Goal: Information Seeking & Learning: Learn about a topic

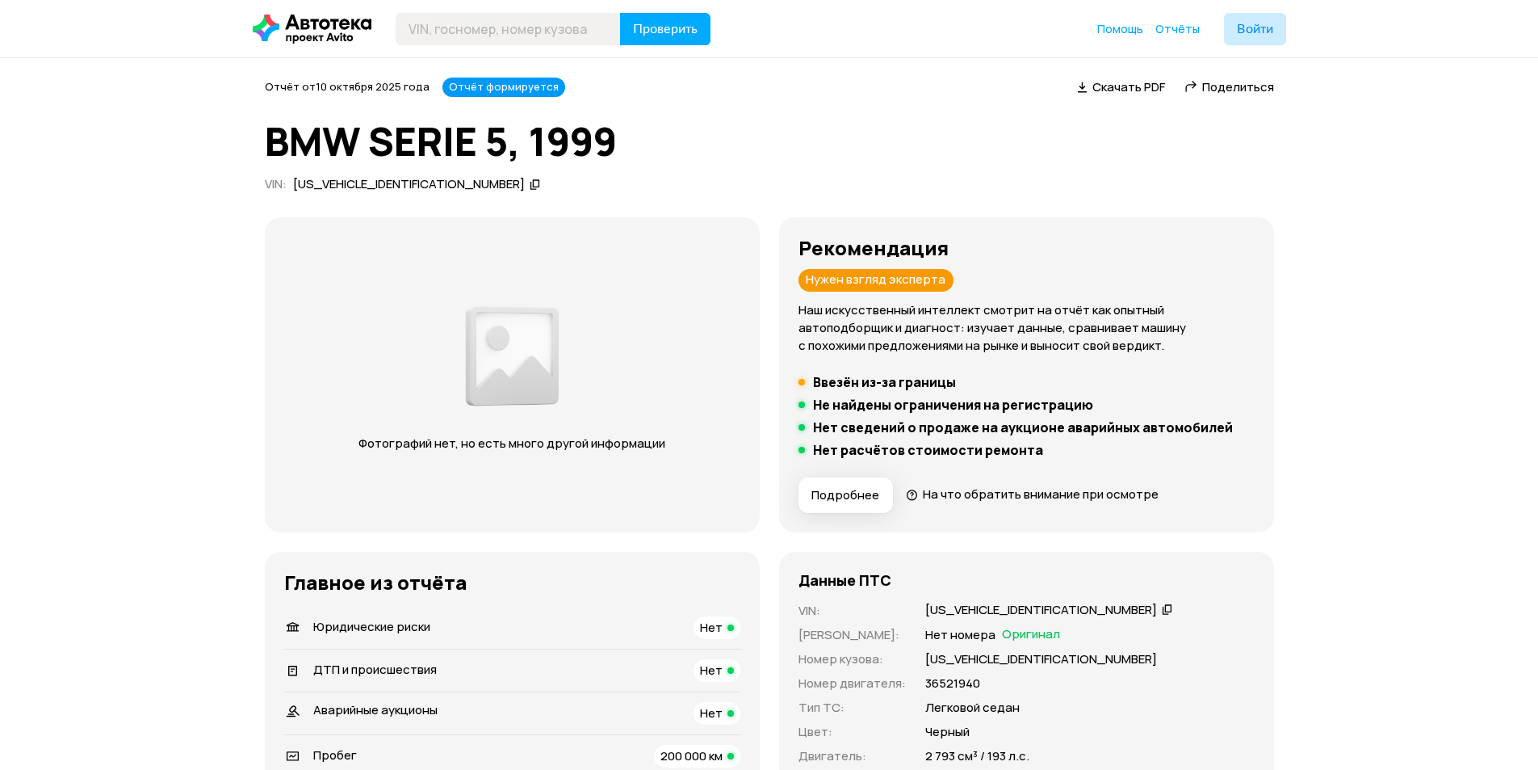
click at [858, 489] on span "Подробнее" at bounding box center [846, 495] width 68 height 16
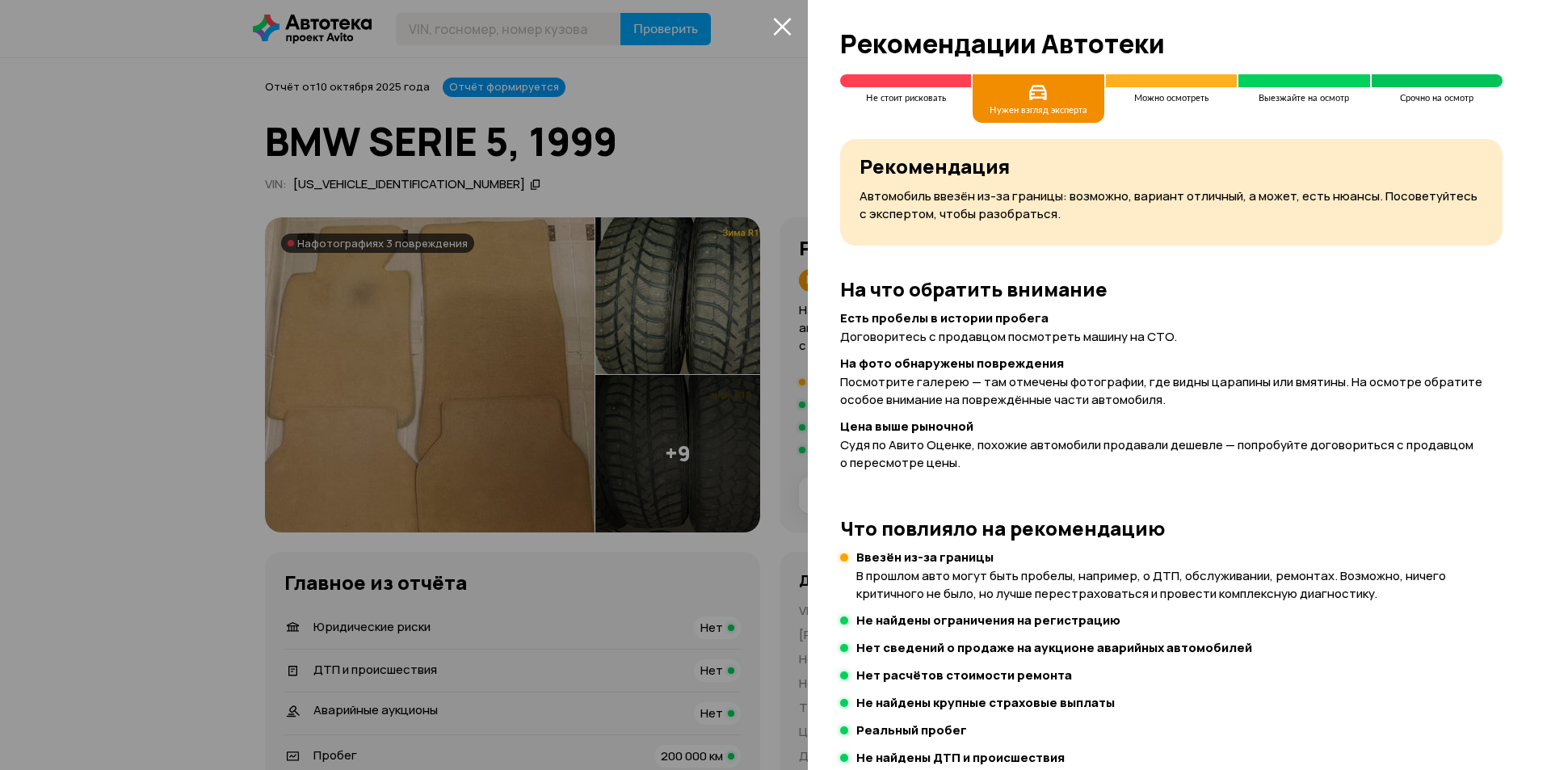
scroll to position [162, 0]
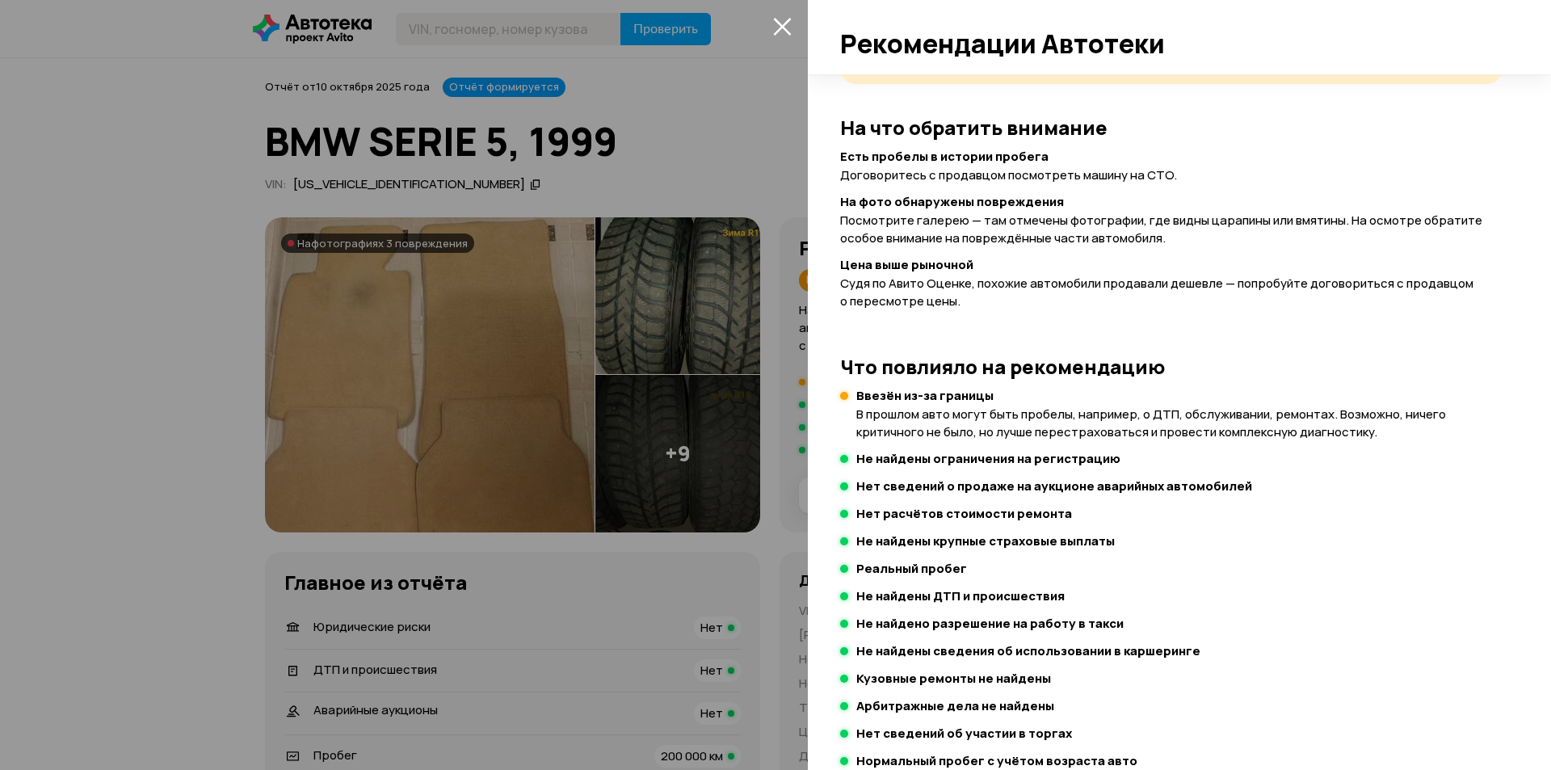
click at [447, 368] on div at bounding box center [775, 385] width 1551 height 770
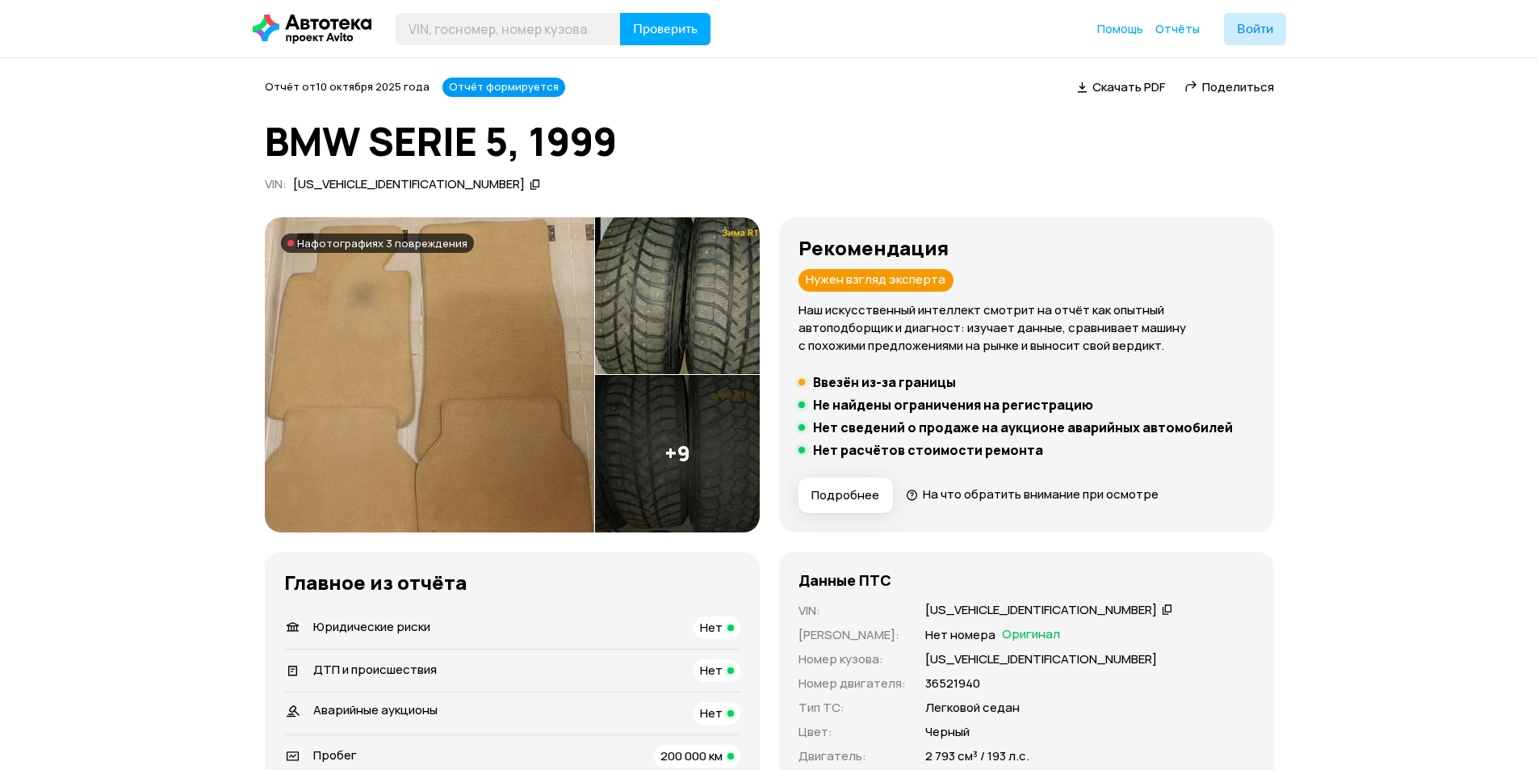
click at [447, 368] on img at bounding box center [429, 374] width 329 height 315
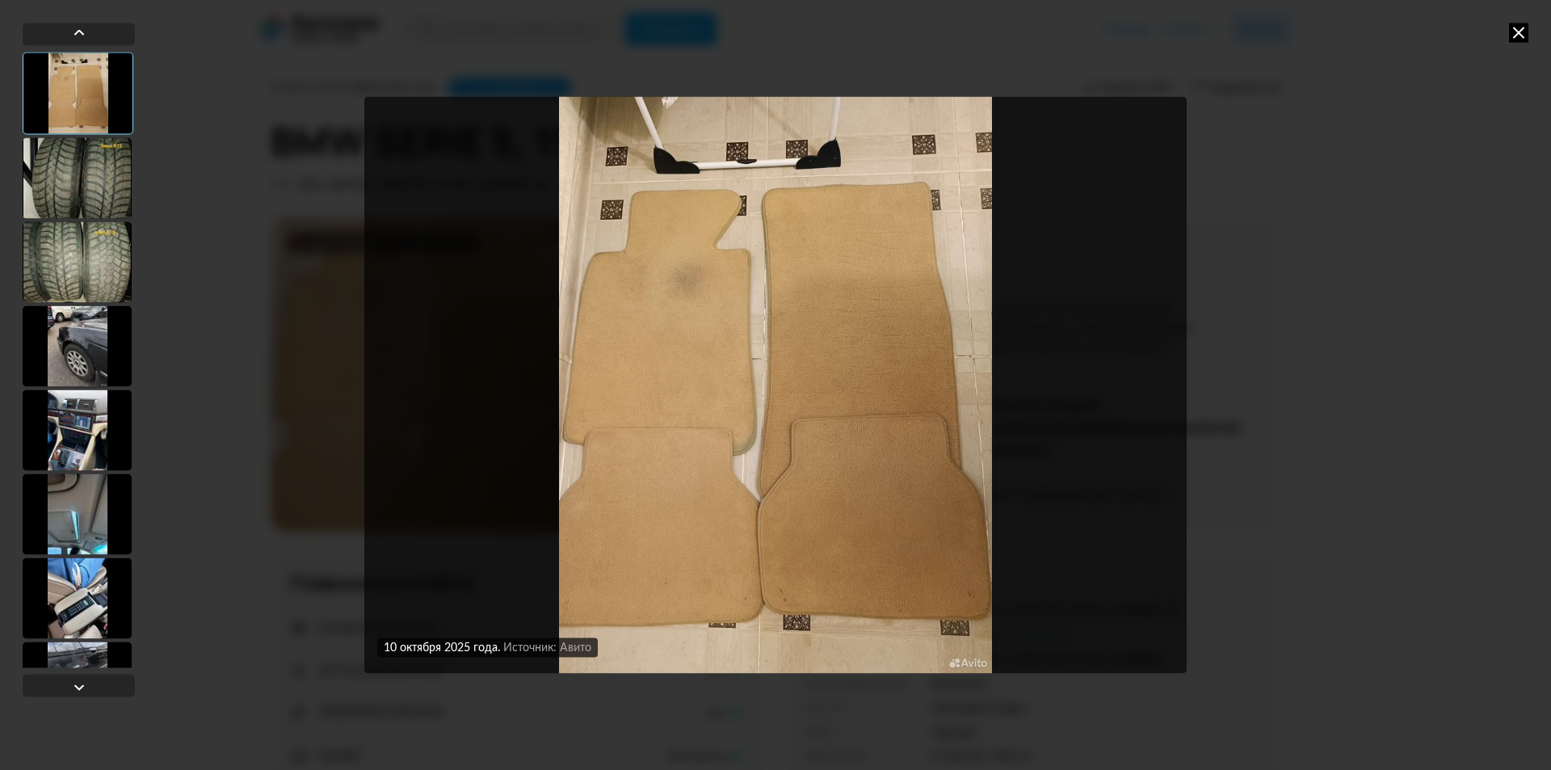
click at [73, 195] on div at bounding box center [77, 177] width 109 height 81
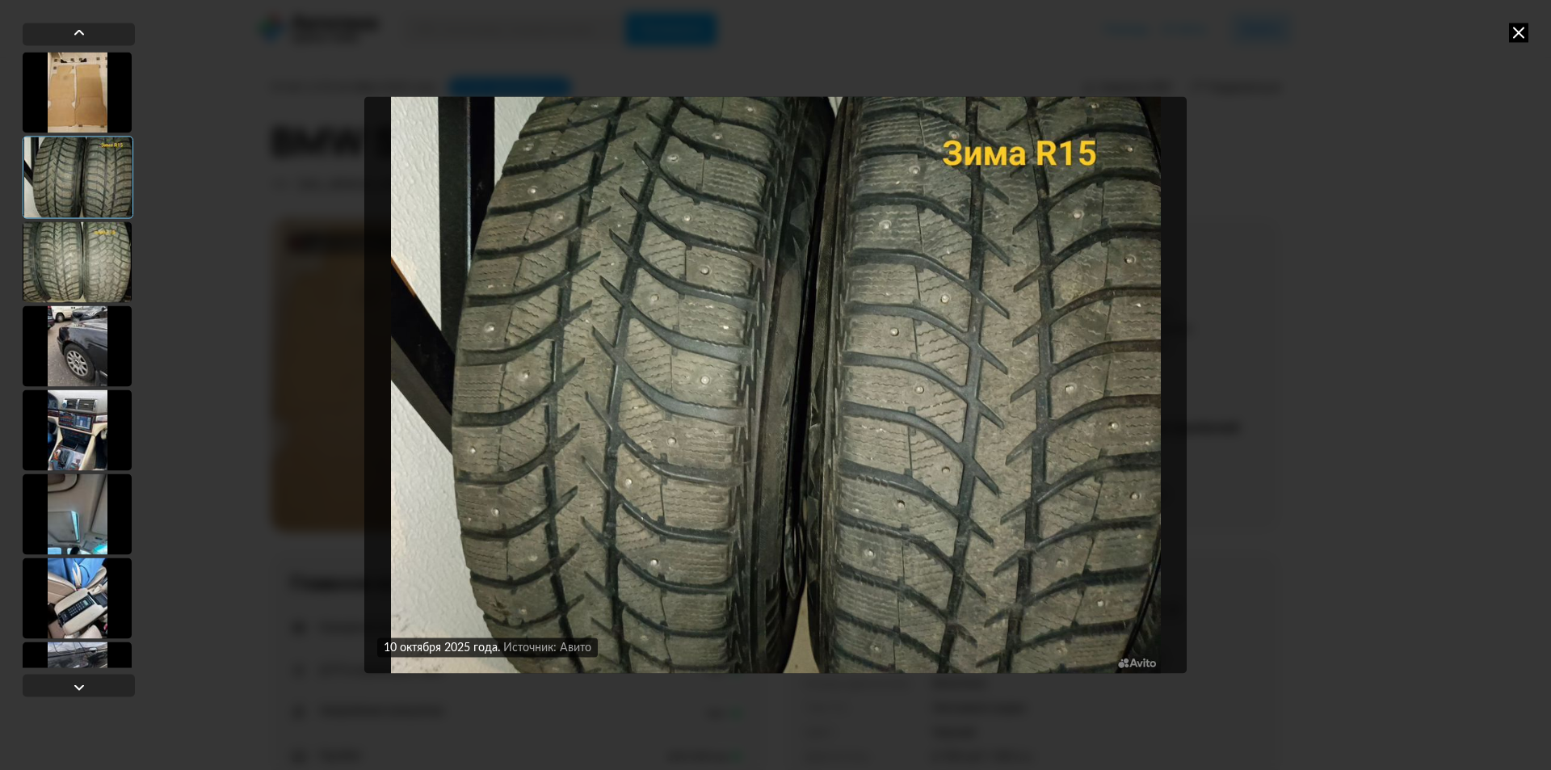
click at [79, 252] on div at bounding box center [77, 261] width 109 height 81
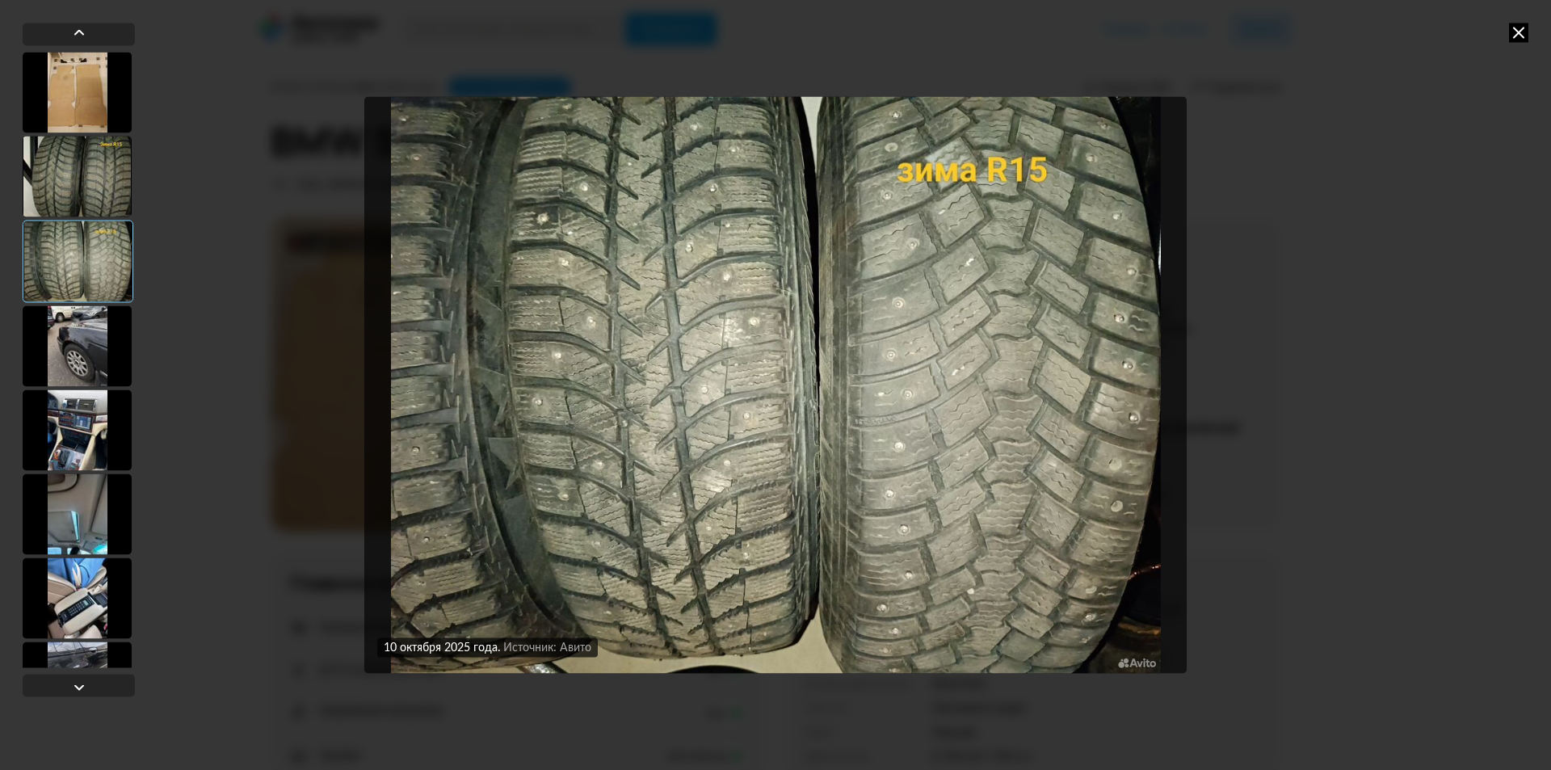
click at [78, 362] on div at bounding box center [77, 345] width 109 height 81
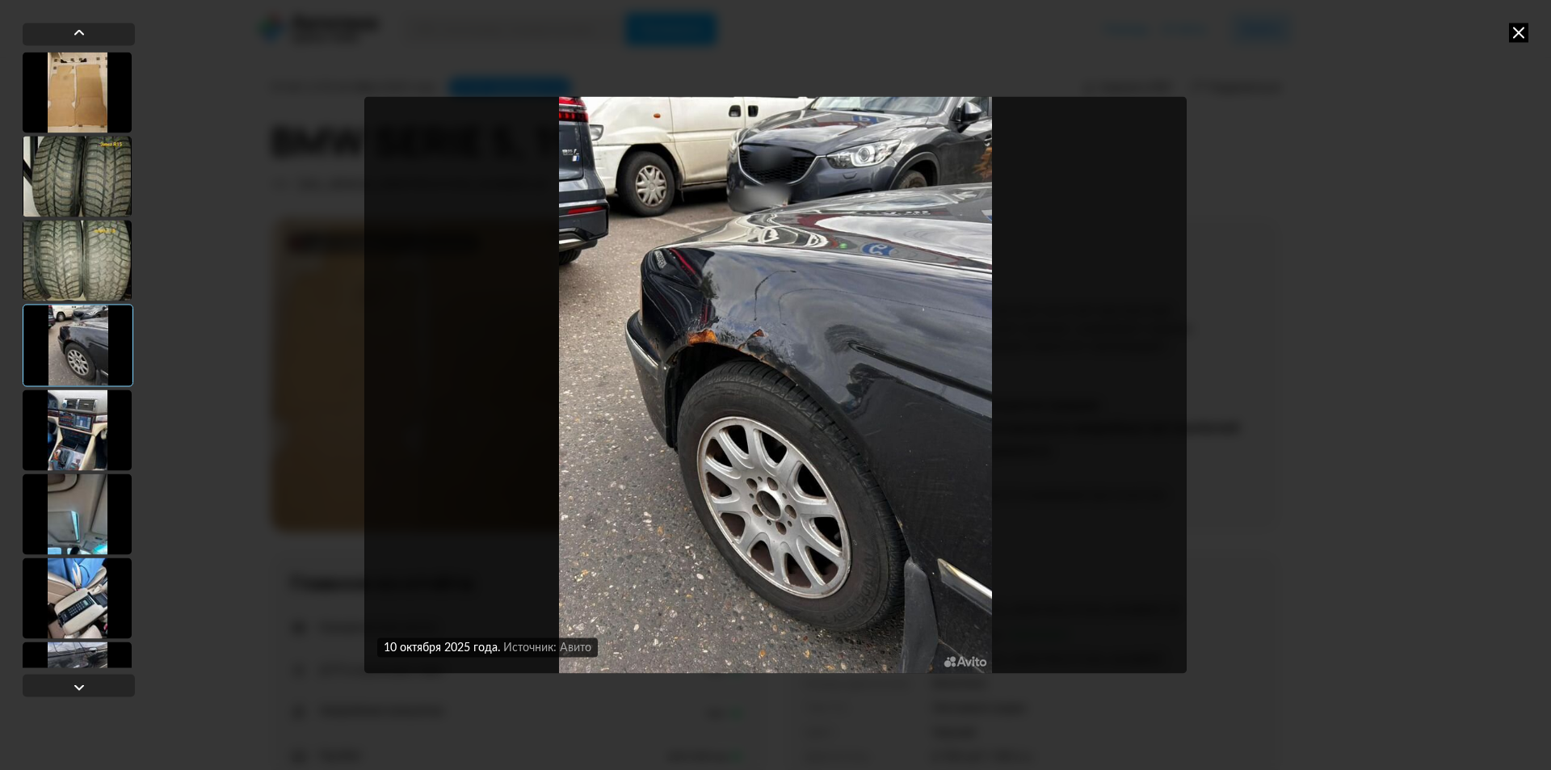
click at [89, 427] on div at bounding box center [77, 429] width 109 height 81
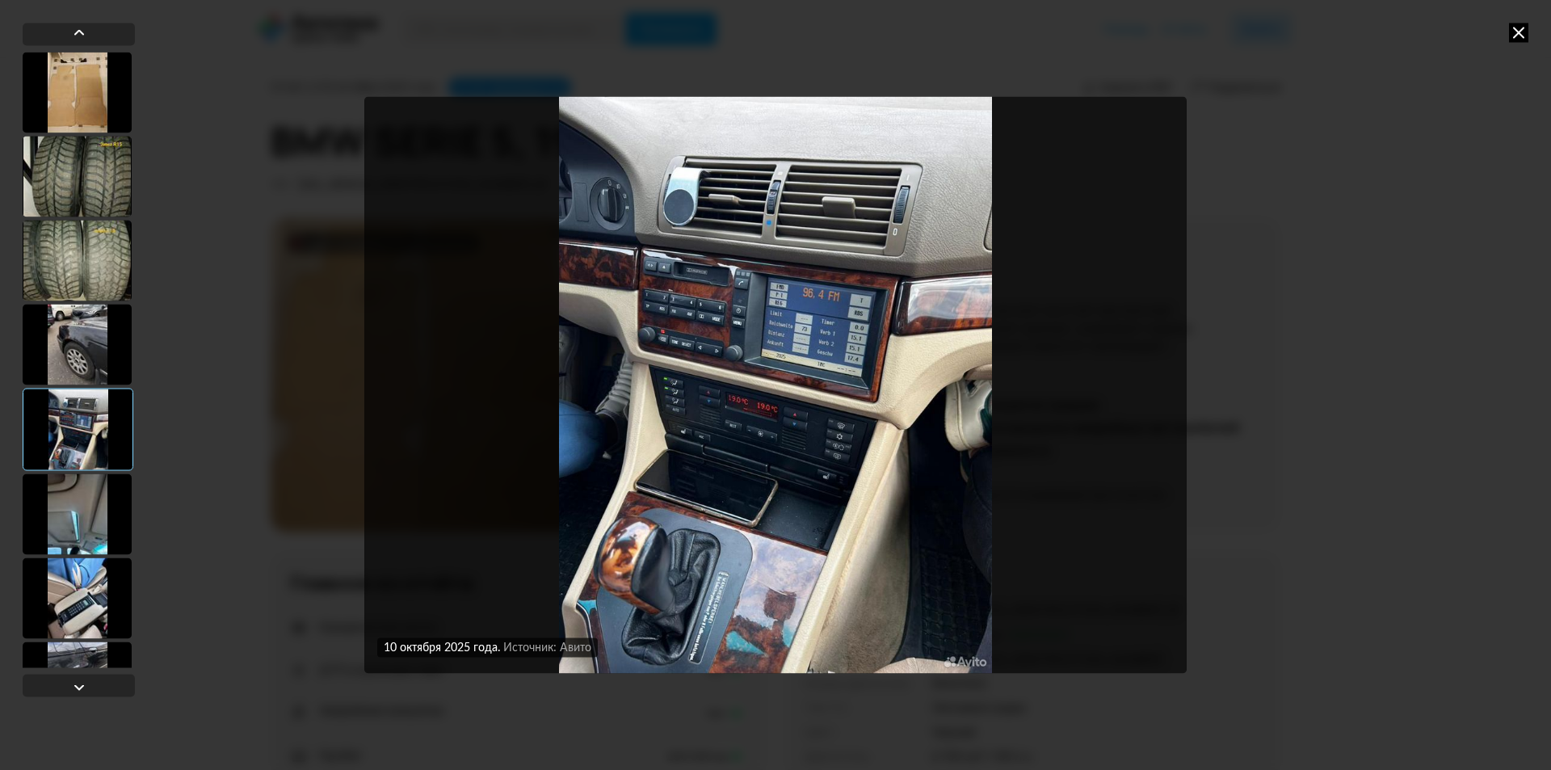
click at [91, 522] on div at bounding box center [77, 513] width 109 height 81
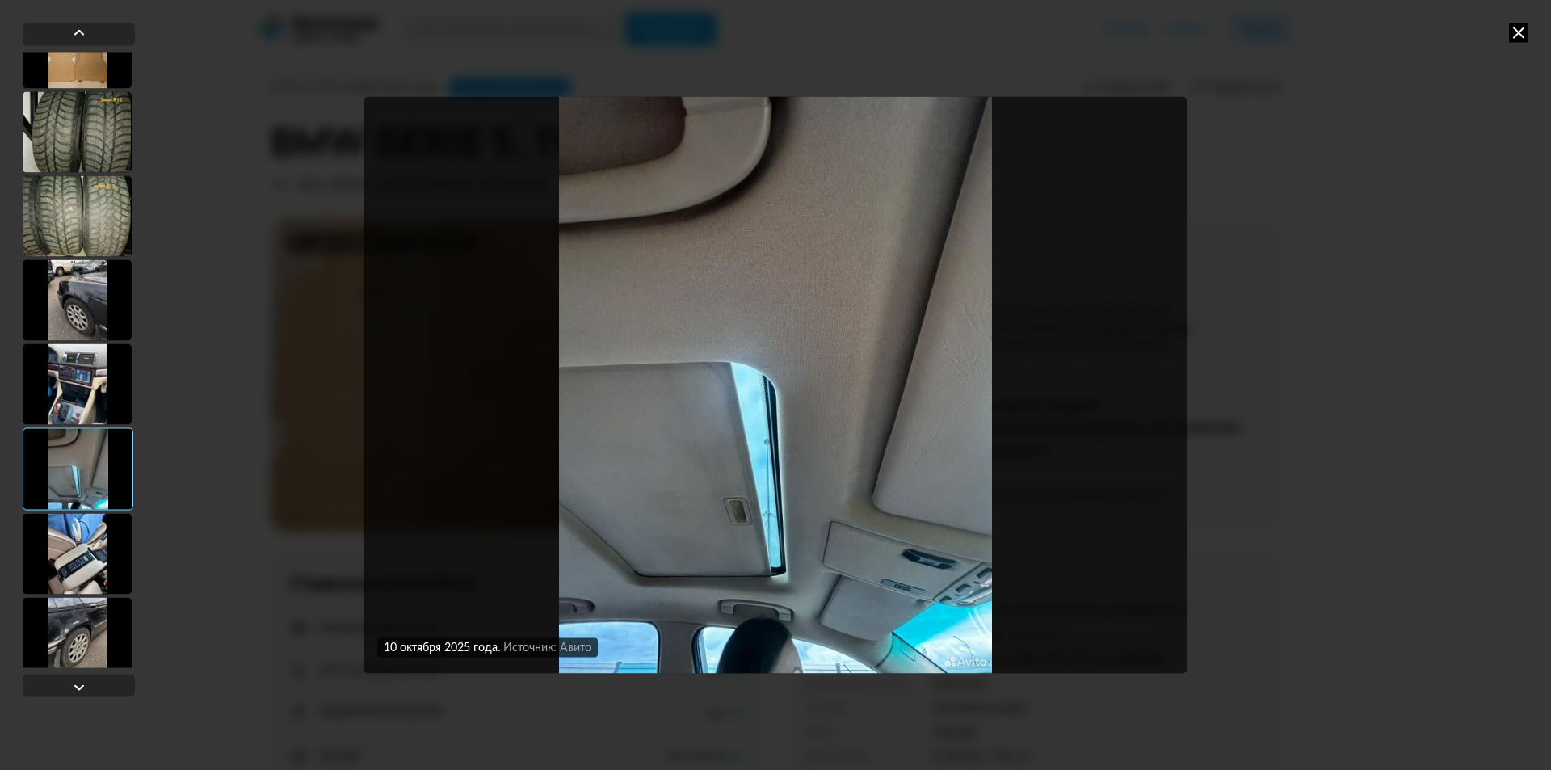
scroll to position [81, 0]
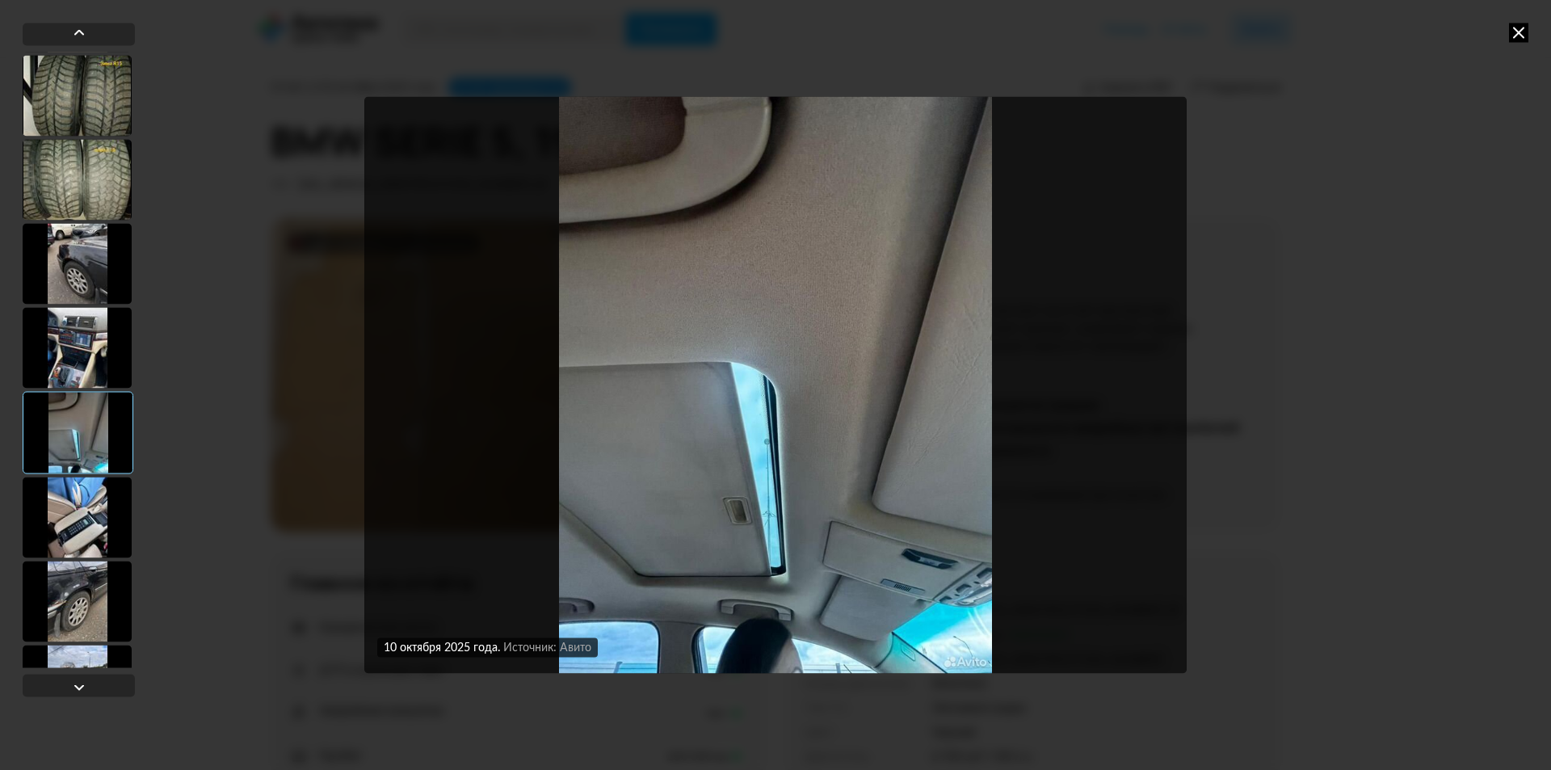
click at [59, 518] on div at bounding box center [77, 516] width 109 height 81
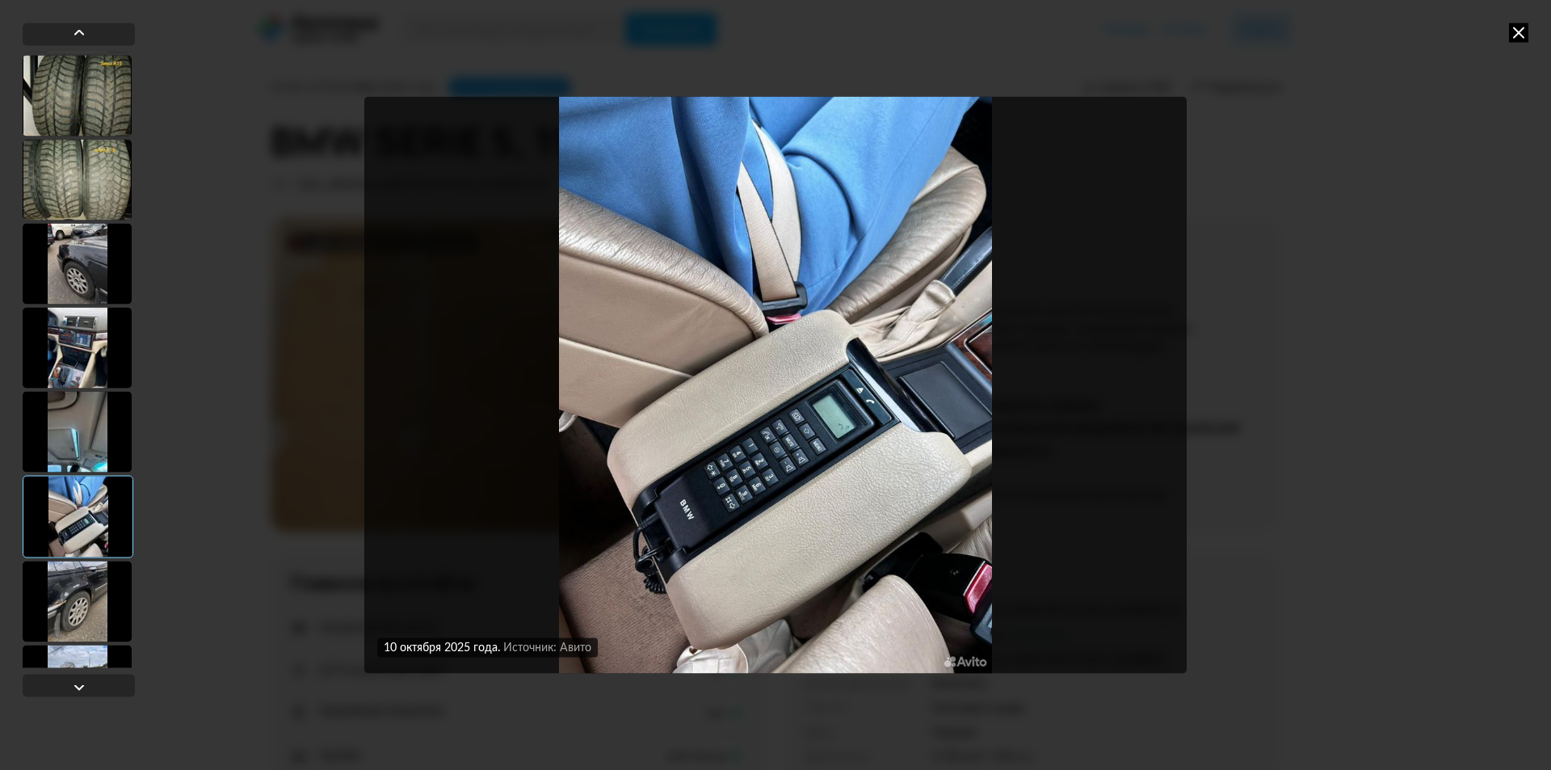
click at [78, 618] on div at bounding box center [77, 600] width 109 height 81
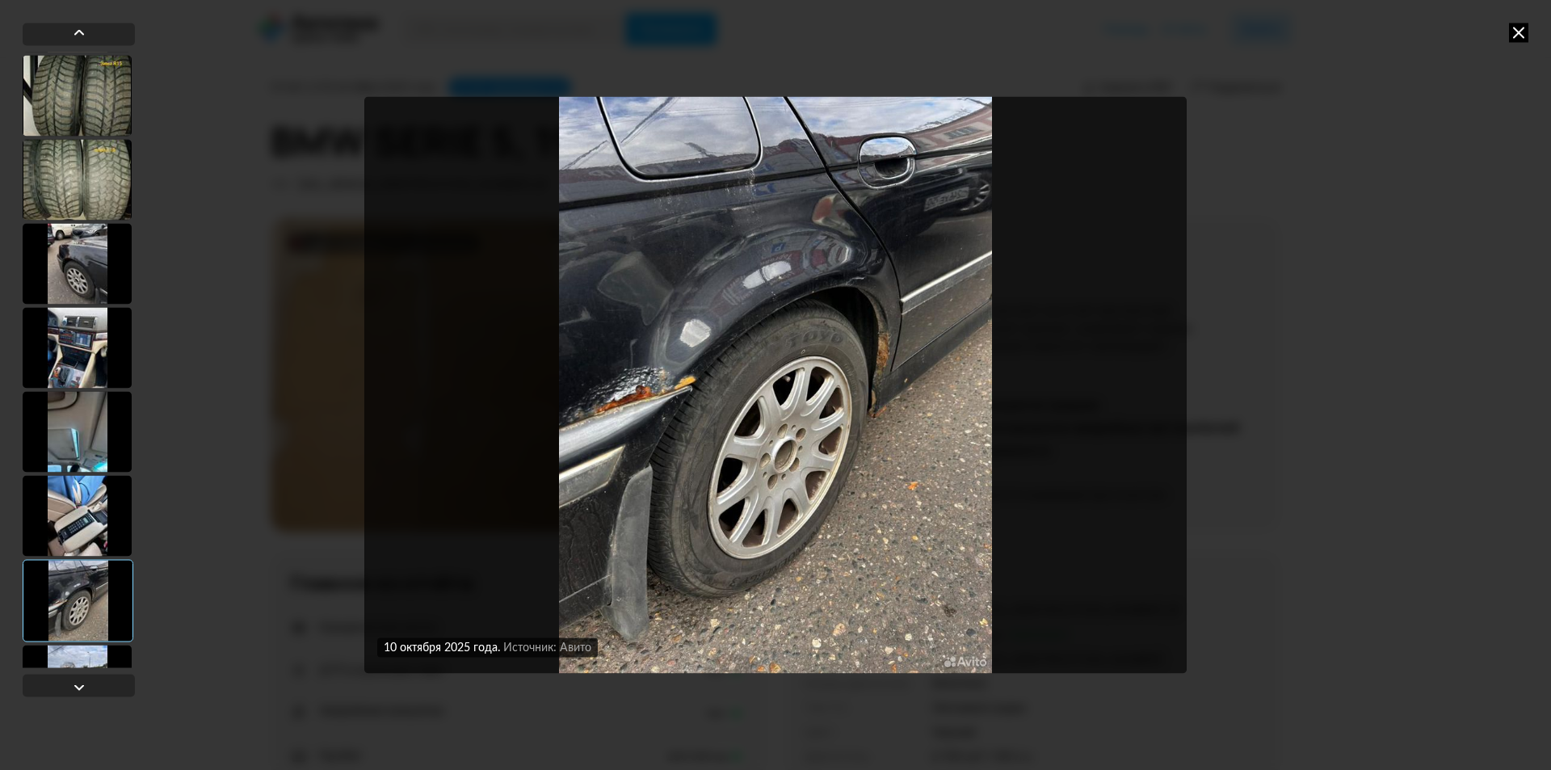
click at [103, 473] on div at bounding box center [79, 359] width 112 height 615
click at [87, 507] on div at bounding box center [77, 515] width 109 height 81
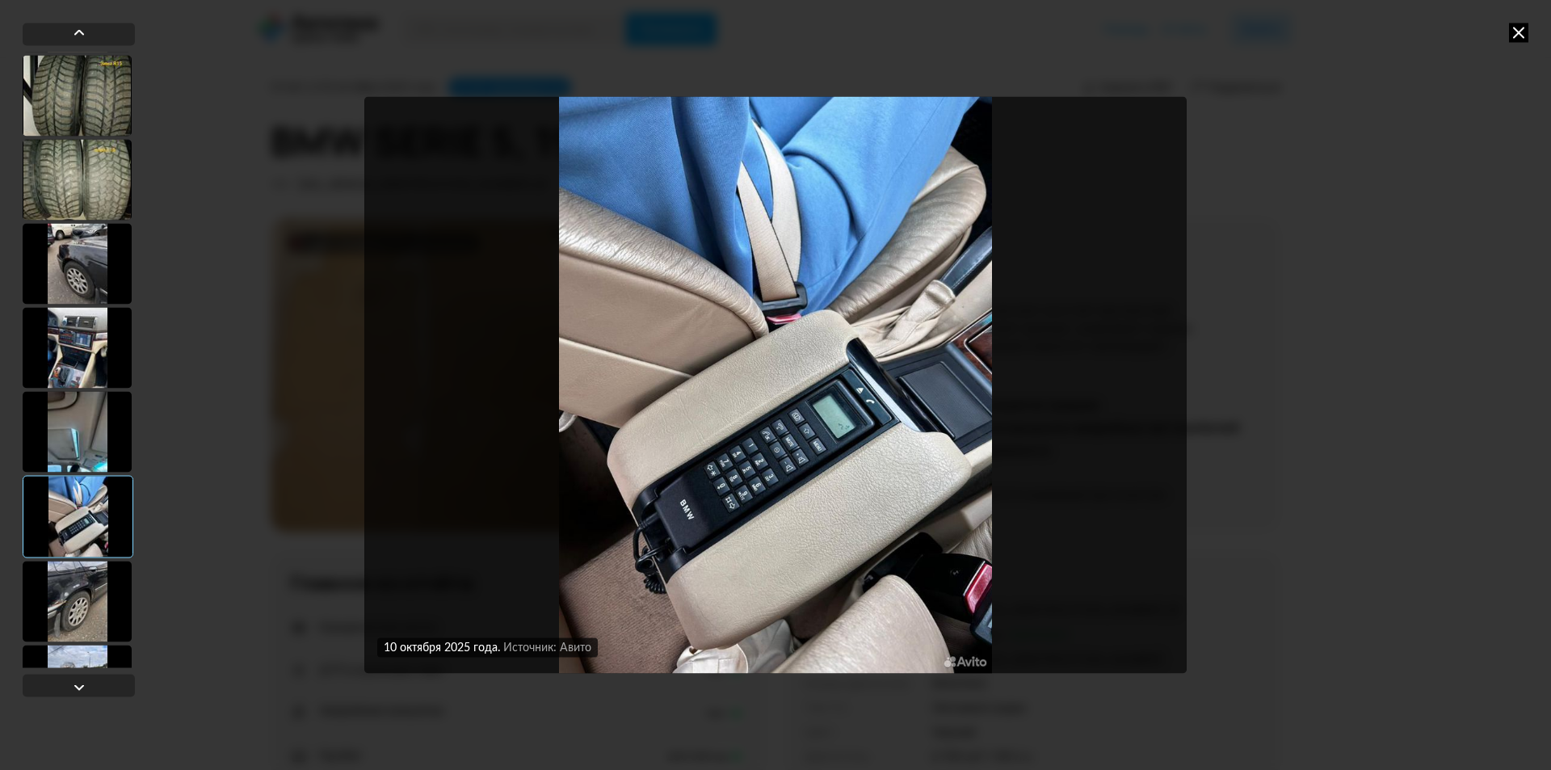
click at [90, 622] on div at bounding box center [77, 600] width 109 height 81
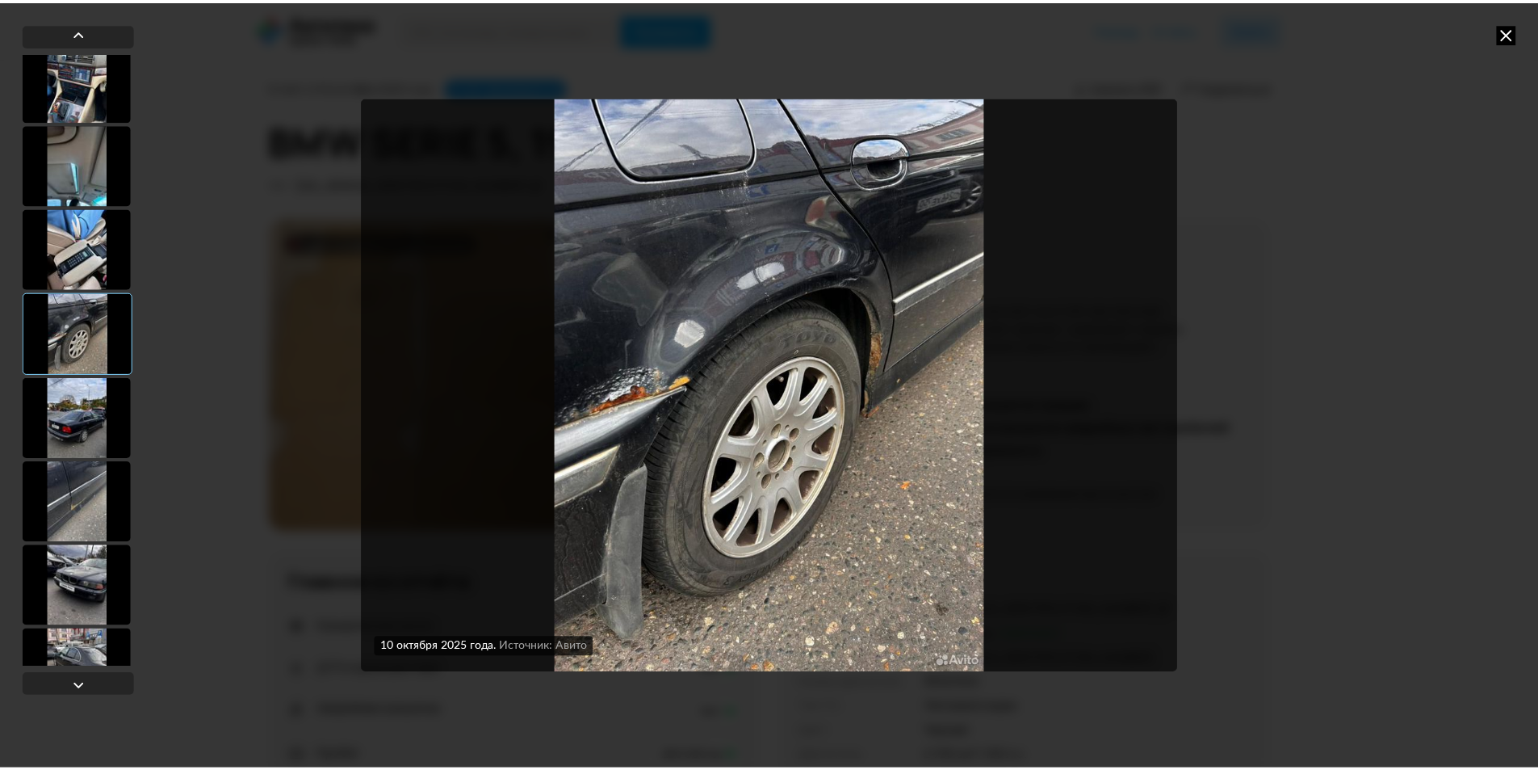
scroll to position [394, 0]
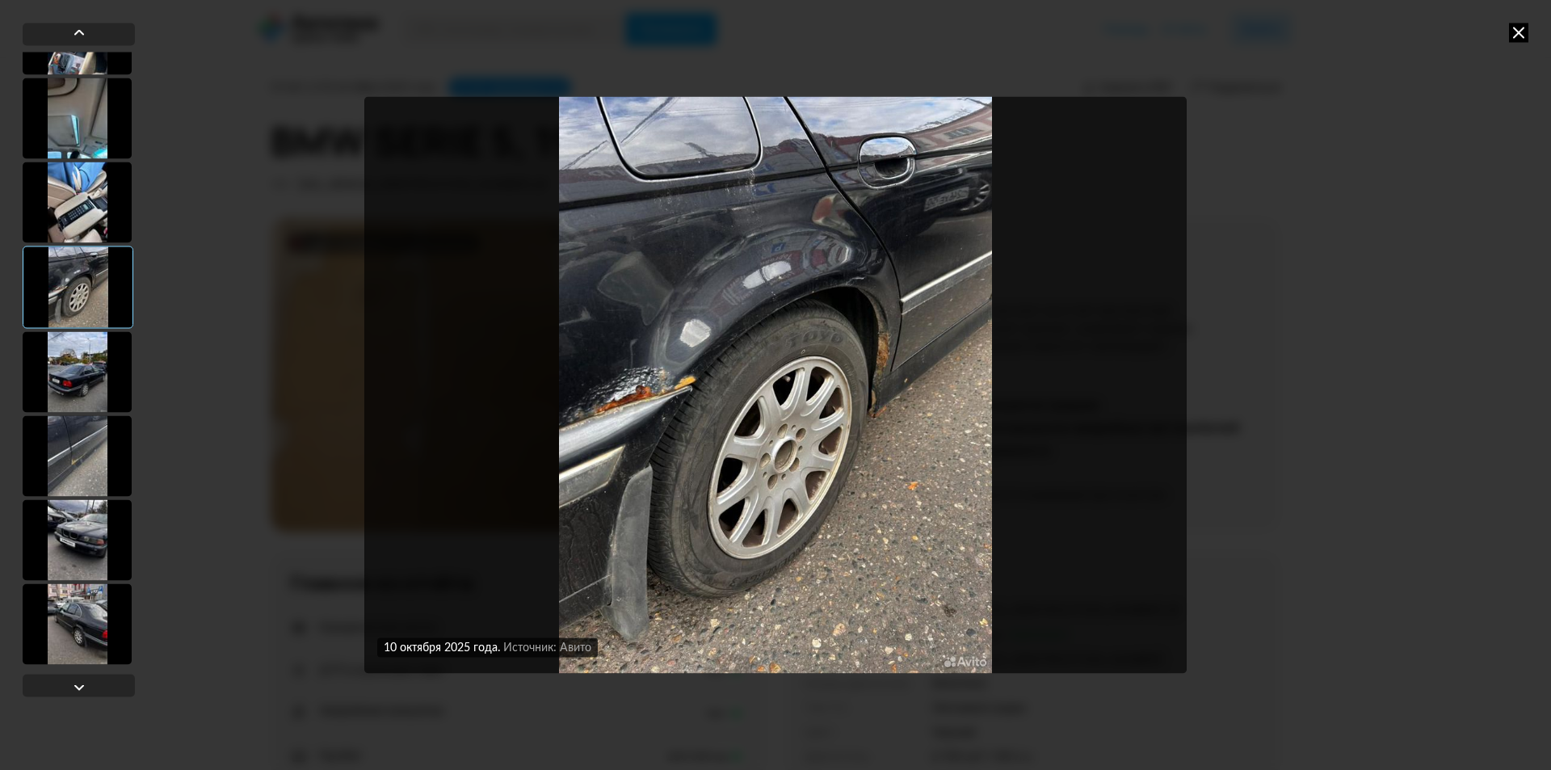
click at [73, 395] on div at bounding box center [77, 371] width 109 height 81
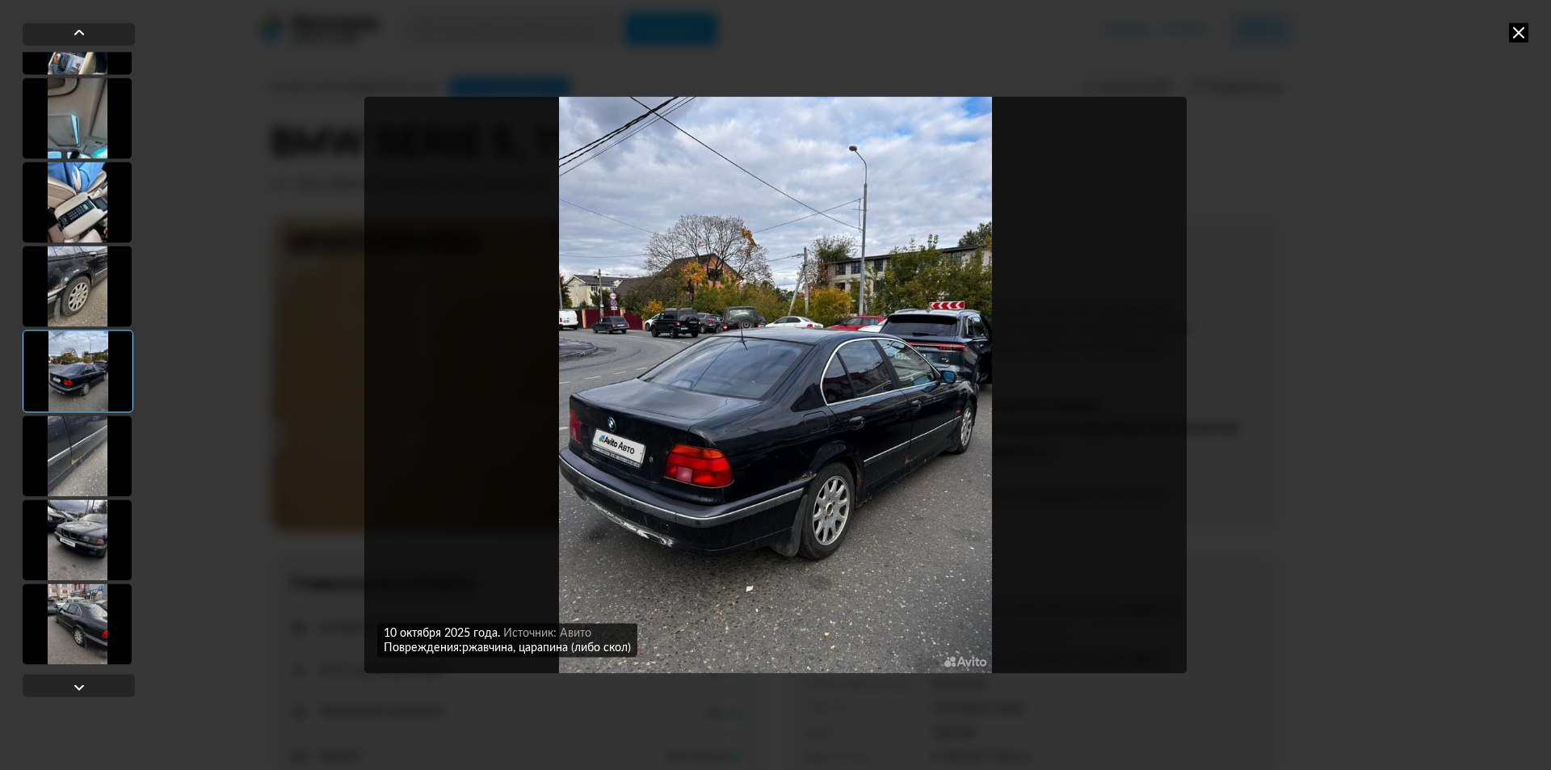
click at [74, 469] on div at bounding box center [77, 455] width 109 height 81
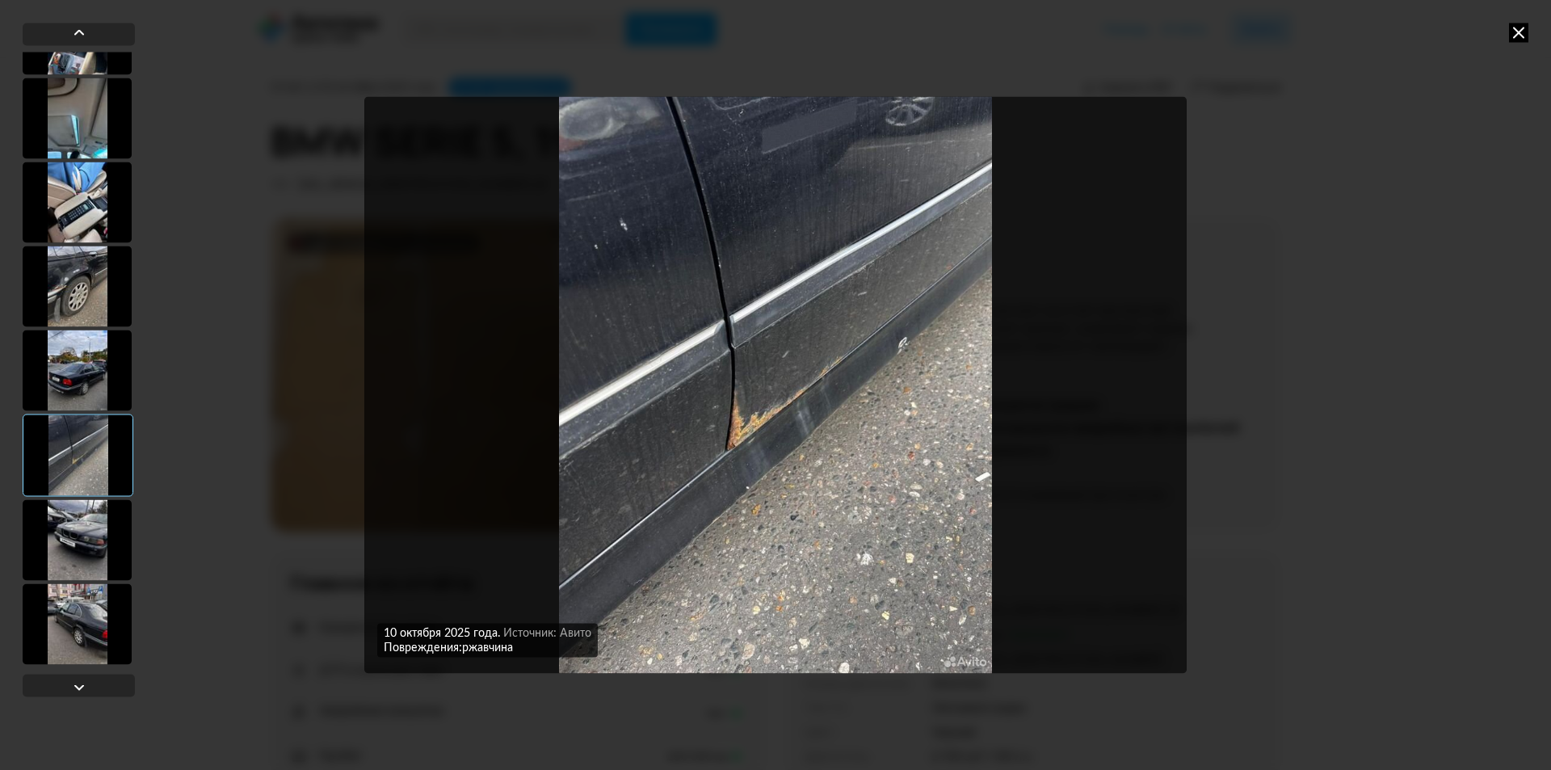
click at [87, 555] on div at bounding box center [77, 539] width 109 height 81
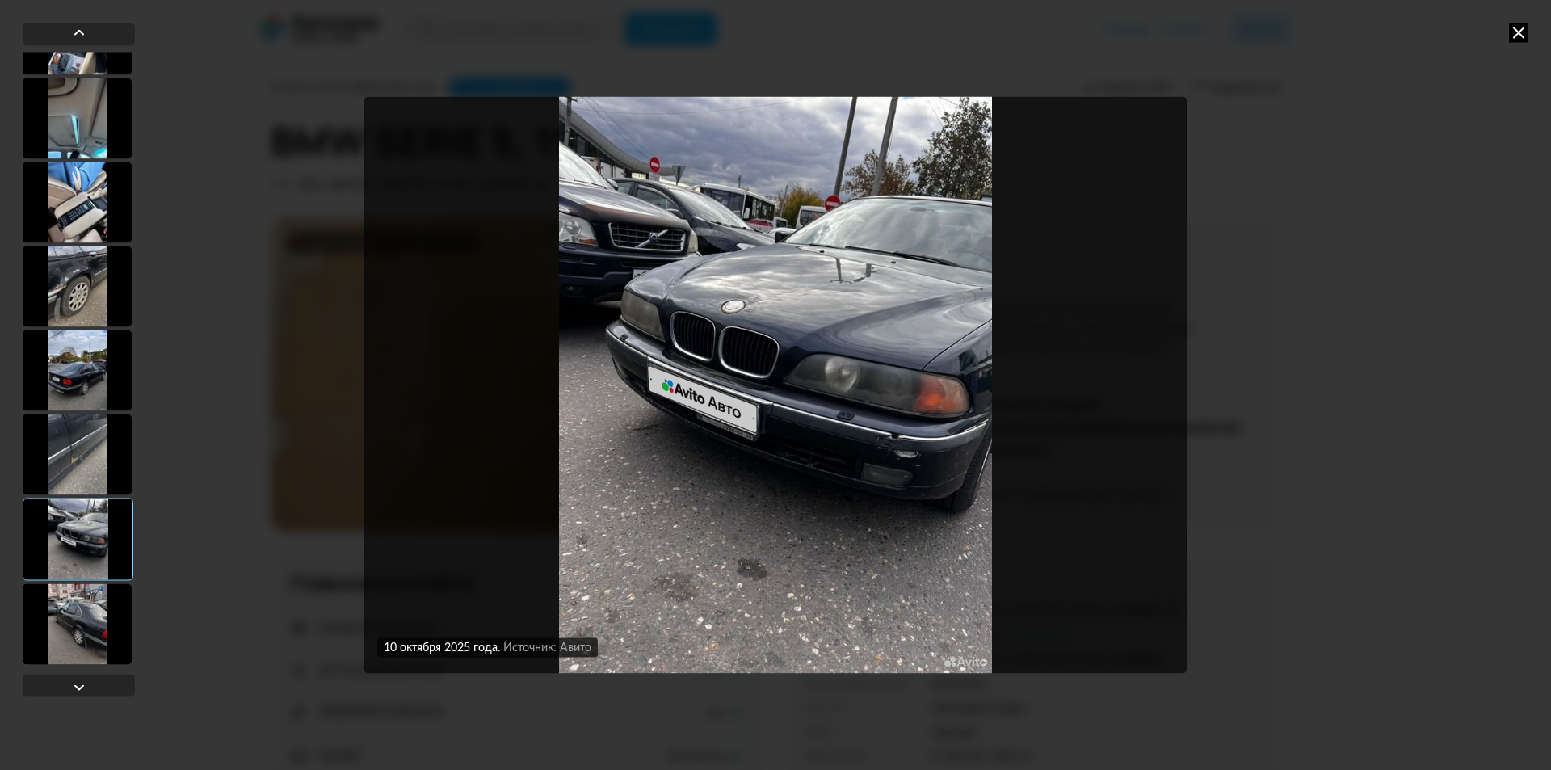
click at [71, 637] on div at bounding box center [77, 623] width 109 height 81
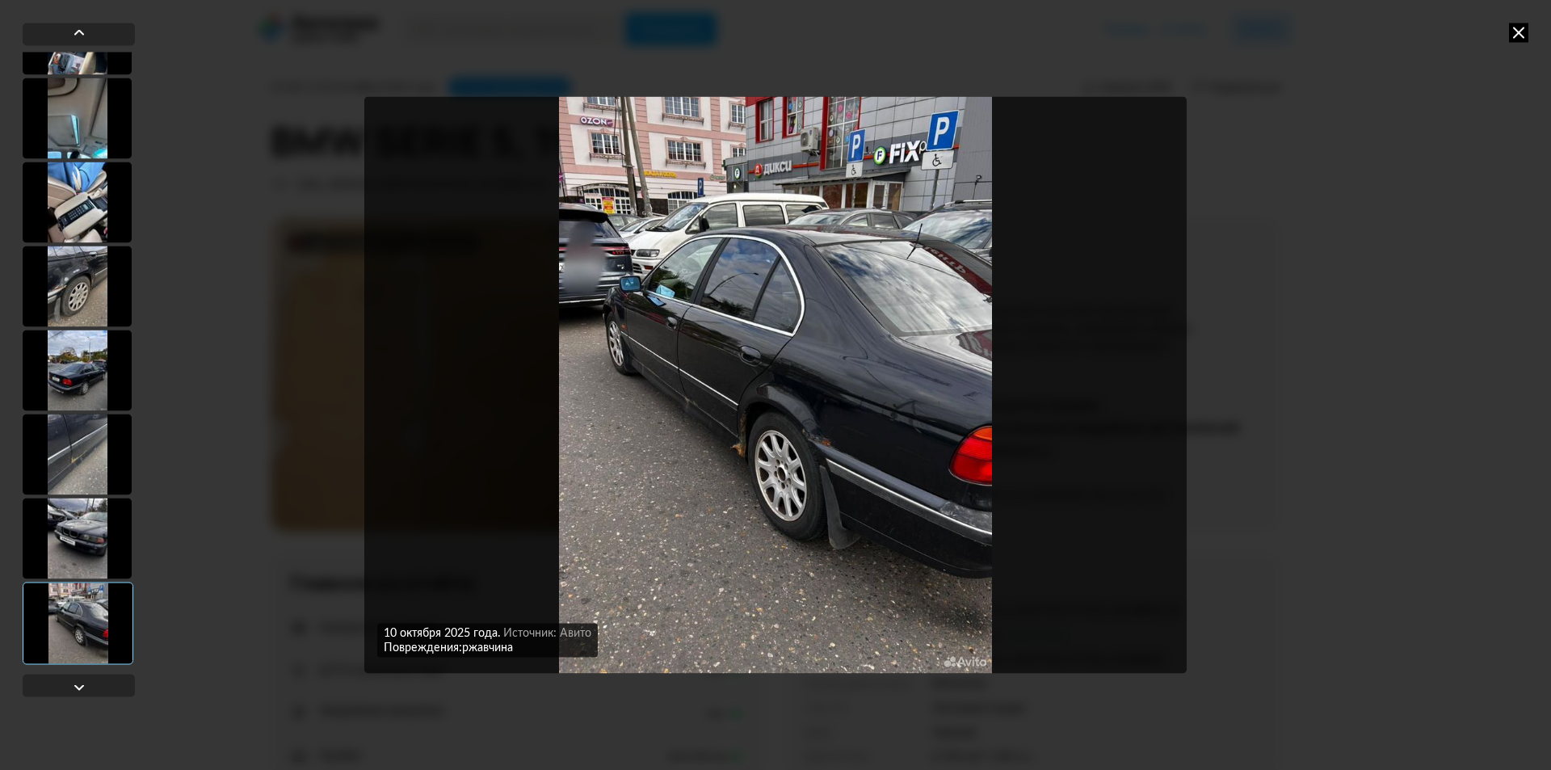
click at [1528, 31] on div "[DATE] Источник: Авито [DATE] Источник: Авито [DATE] Источник: Авито [DATE] Ист…" at bounding box center [775, 385] width 1551 height 770
click at [1523, 31] on icon at bounding box center [1518, 32] width 19 height 19
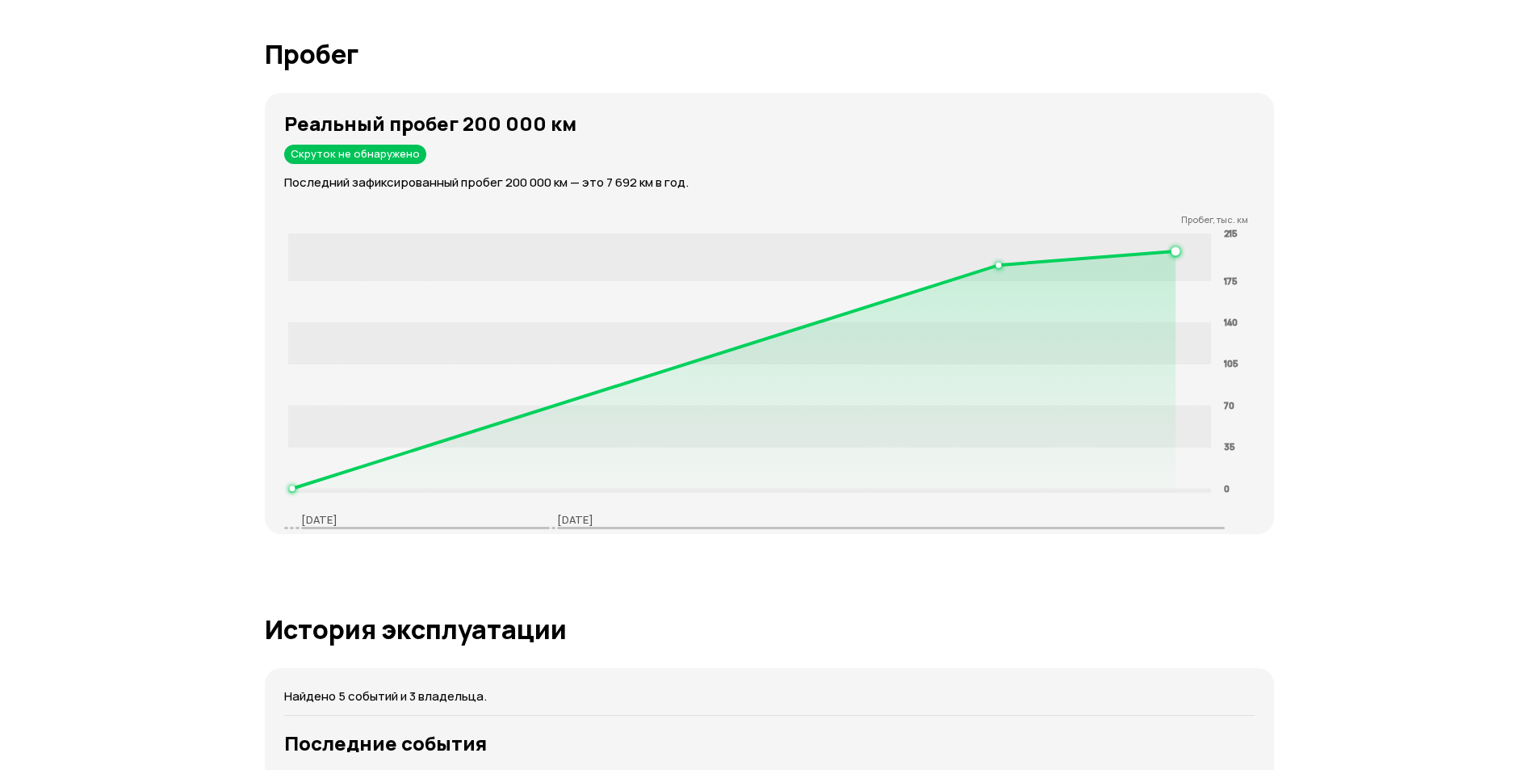
scroll to position [0, 0]
